Goal: Task Accomplishment & Management: Use online tool/utility

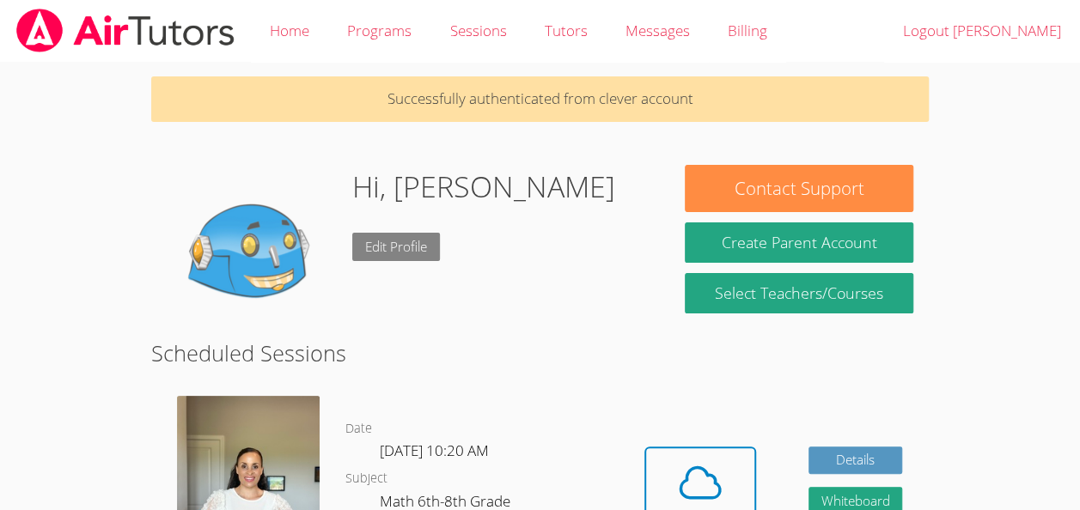
click at [409, 243] on link "Edit Profile" at bounding box center [396, 247] width 88 height 28
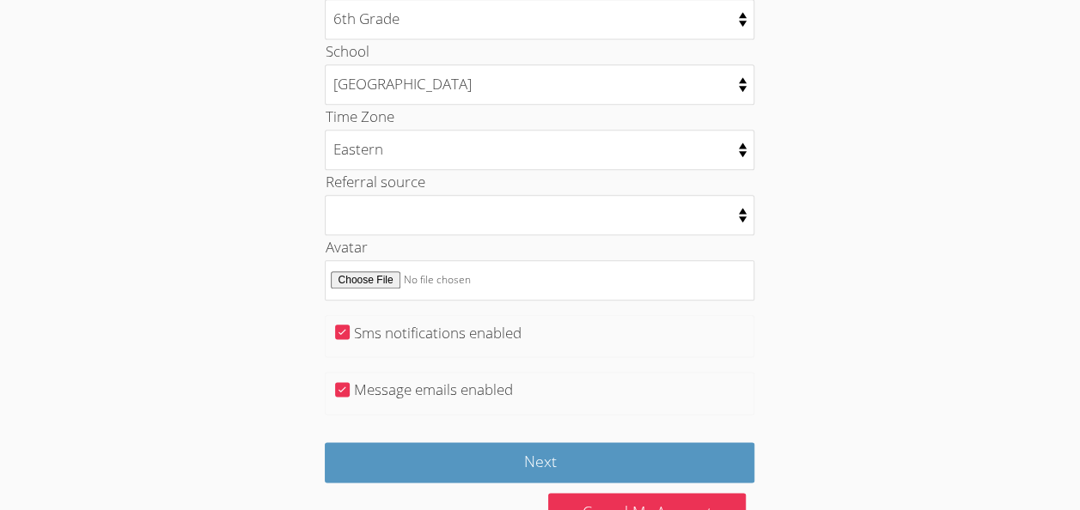
scroll to position [928, 0]
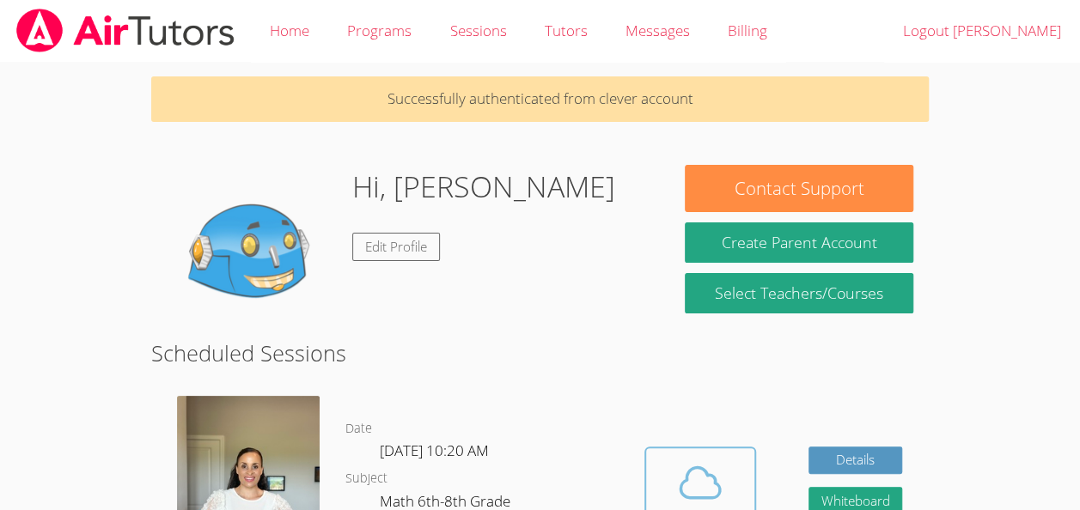
click at [699, 471] on icon at bounding box center [700, 483] width 48 height 48
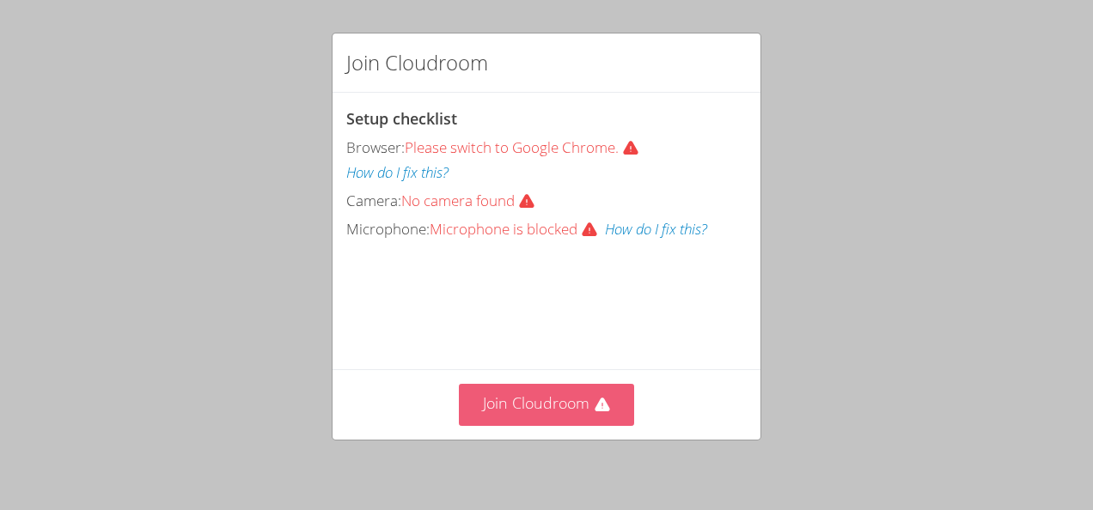
click at [548, 397] on button "Join Cloudroom" at bounding box center [547, 405] width 176 height 42
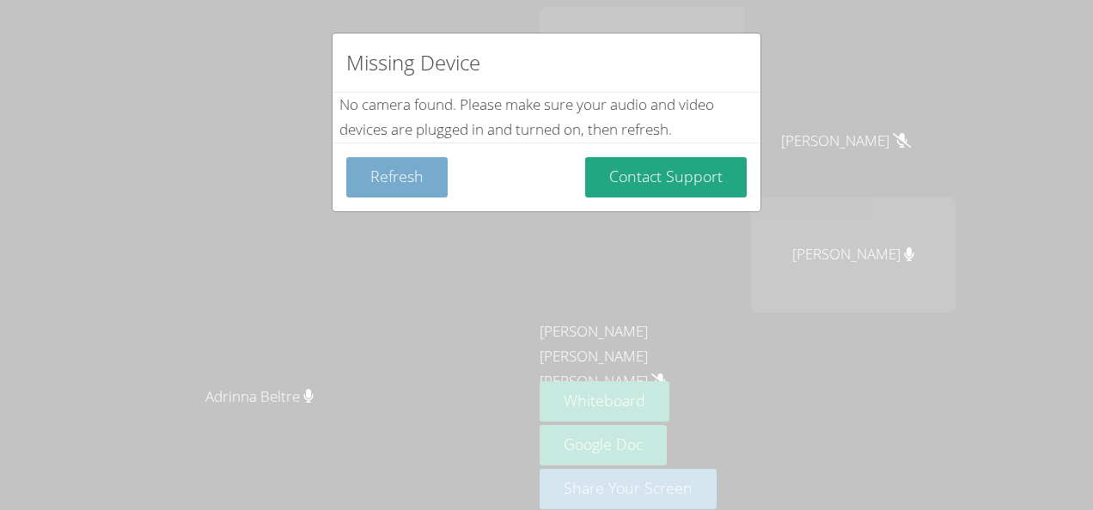
click at [422, 179] on button "Refresh" at bounding box center [396, 177] width 101 height 40
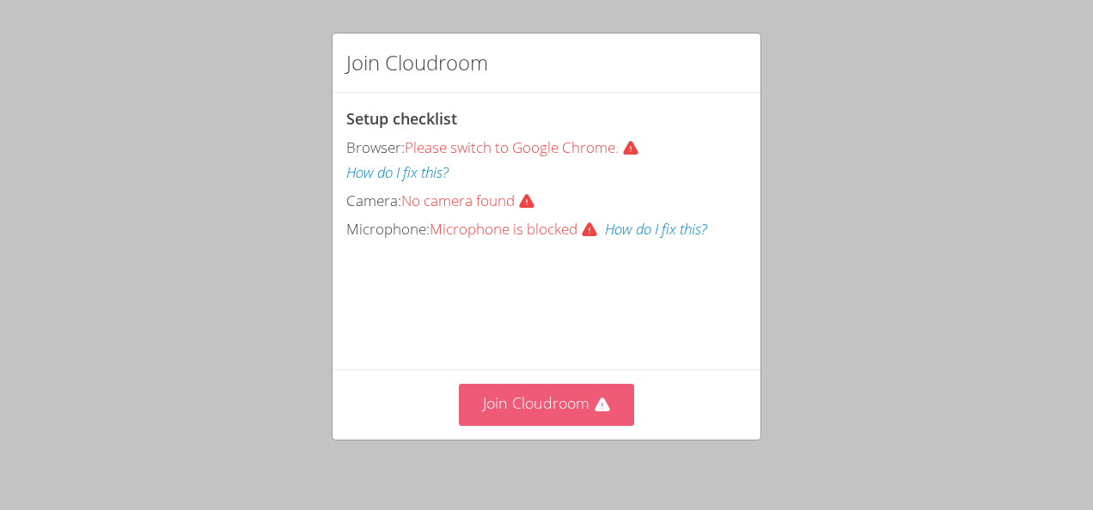
click at [536, 418] on button "Join Cloudroom" at bounding box center [547, 405] width 176 height 42
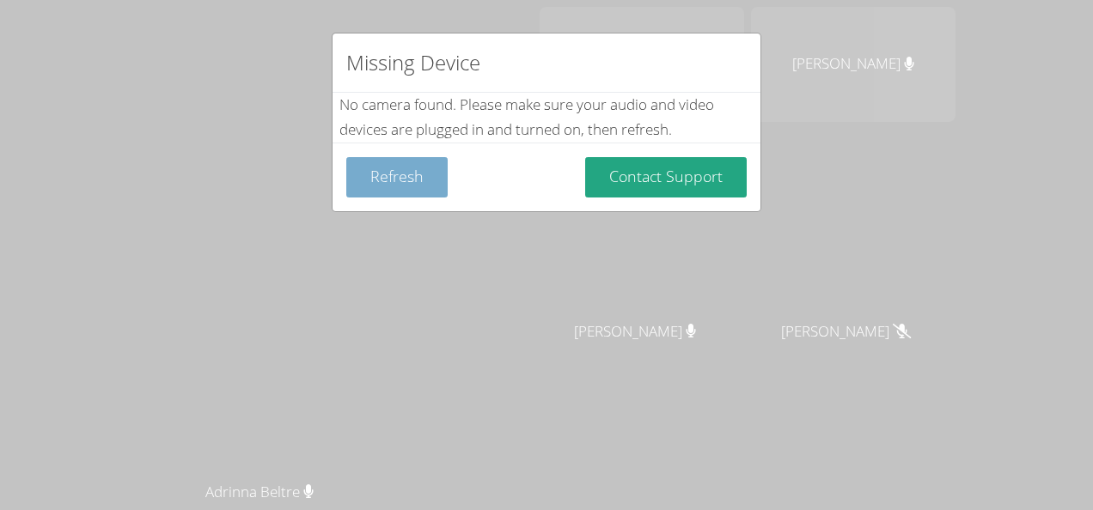
click at [385, 171] on button "Refresh" at bounding box center [396, 177] width 101 height 40
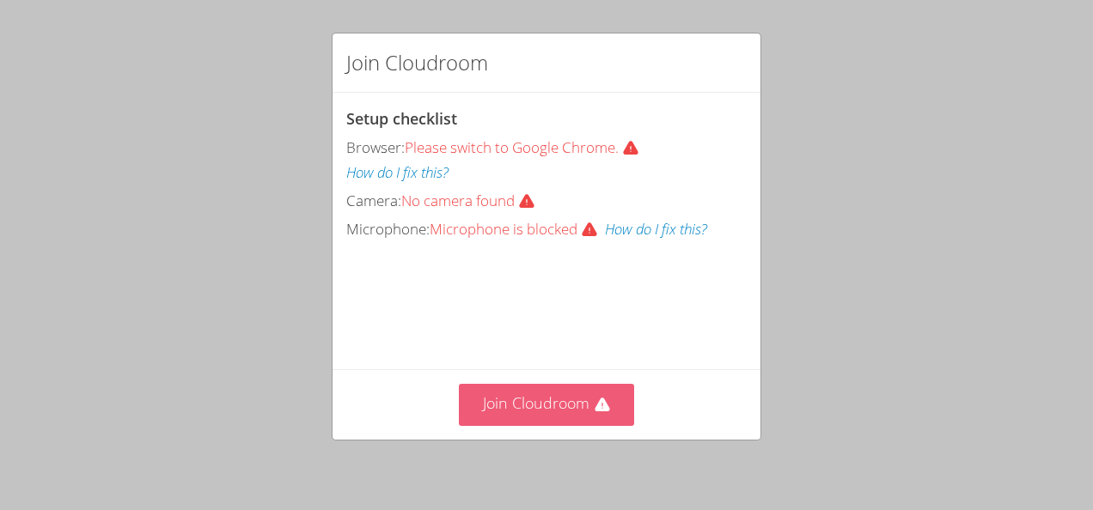
click at [522, 408] on button "Join Cloudroom" at bounding box center [547, 405] width 176 height 42
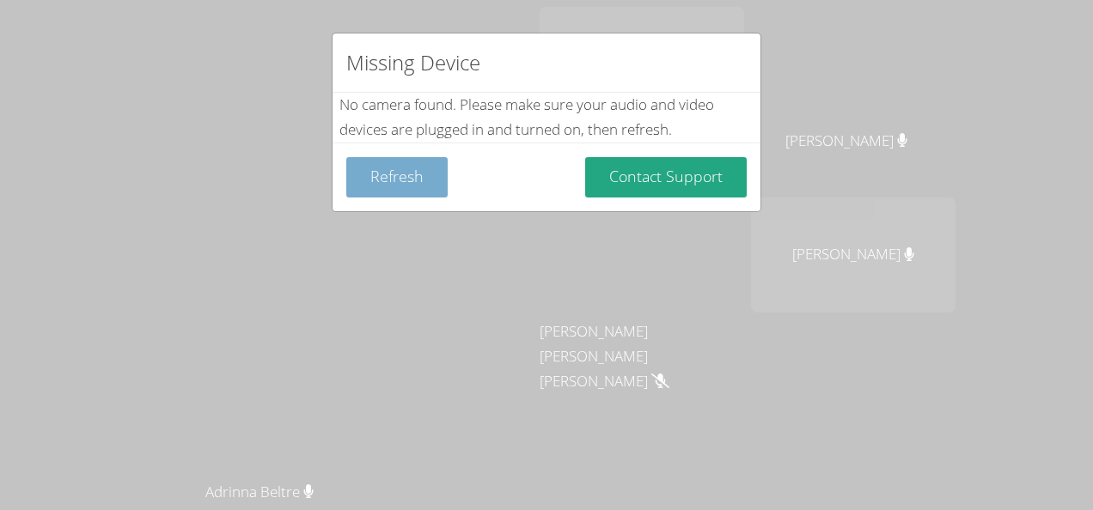
click at [378, 172] on button "Refresh" at bounding box center [396, 177] width 101 height 40
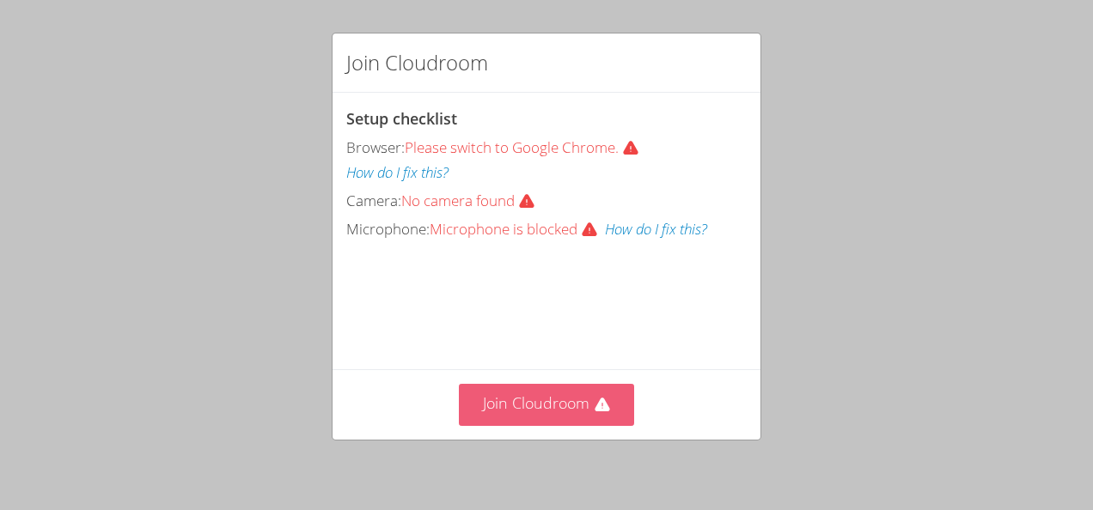
click at [505, 404] on button "Join Cloudroom" at bounding box center [547, 405] width 176 height 42
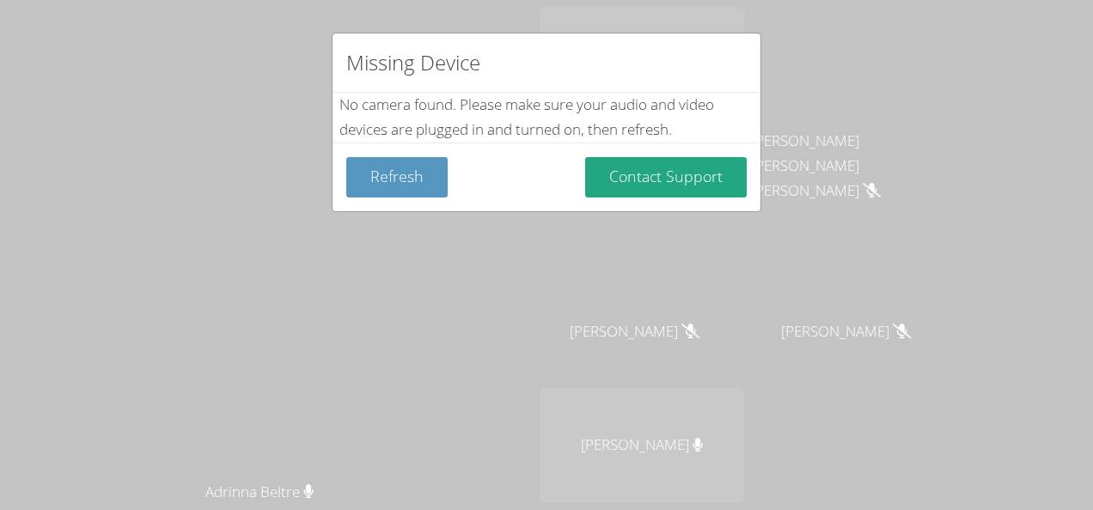
click at [459, 17] on div "Missing Device No camera found . Please make sure your audio and video devices …" at bounding box center [546, 255] width 1093 height 510
click at [388, 172] on button "Refresh" at bounding box center [396, 177] width 101 height 40
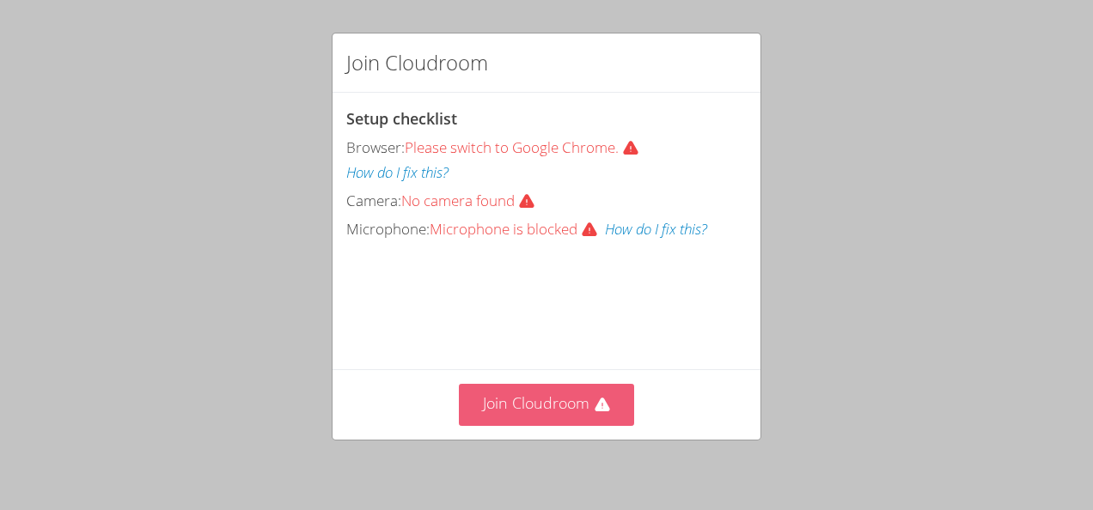
click at [497, 404] on button "Join Cloudroom" at bounding box center [547, 405] width 176 height 42
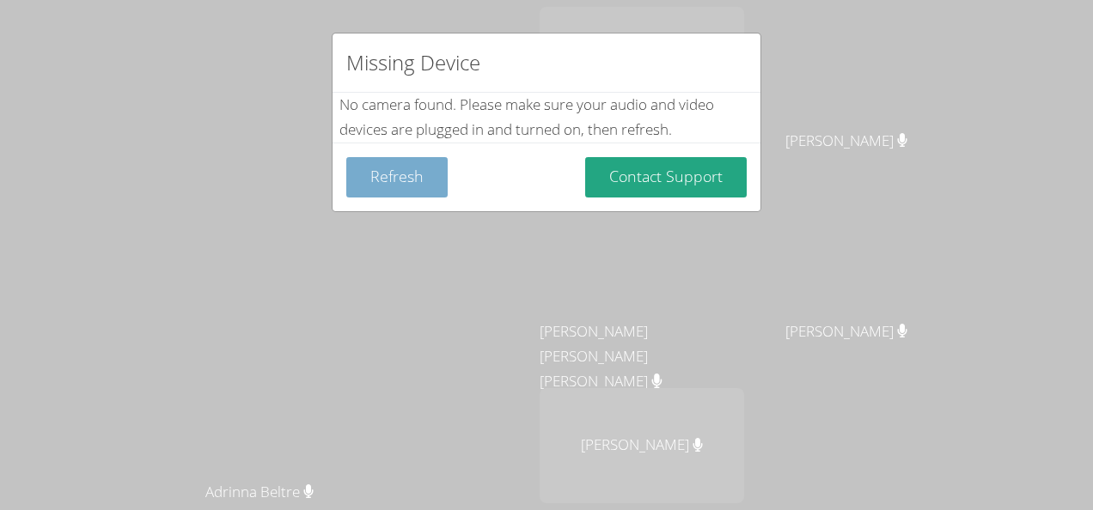
click at [437, 188] on button "Refresh" at bounding box center [396, 177] width 101 height 40
